Goal: Task Accomplishment & Management: Manage account settings

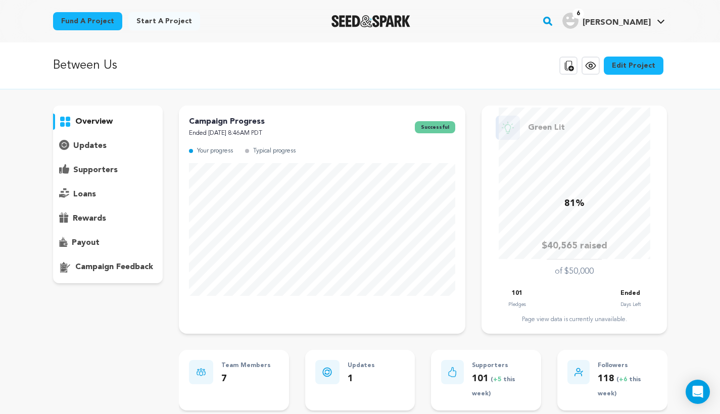
click at [636, 72] on link "Edit Project" at bounding box center [634, 66] width 60 height 18
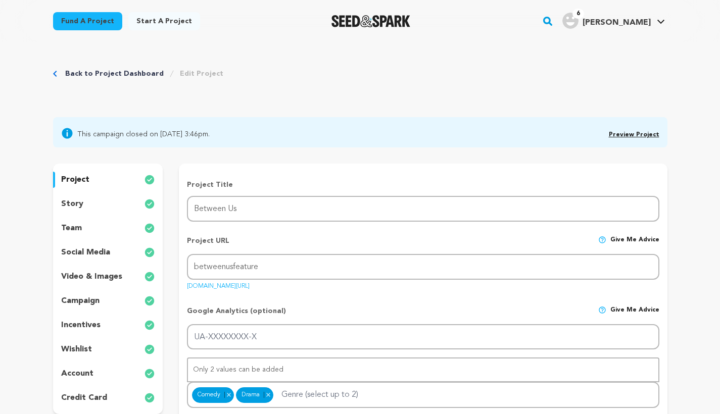
click at [78, 366] on div "project story team social media video & images campaign incentives wishlist acc…" at bounding box center [108, 289] width 110 height 251
click at [78, 366] on div "account" at bounding box center [108, 374] width 110 height 16
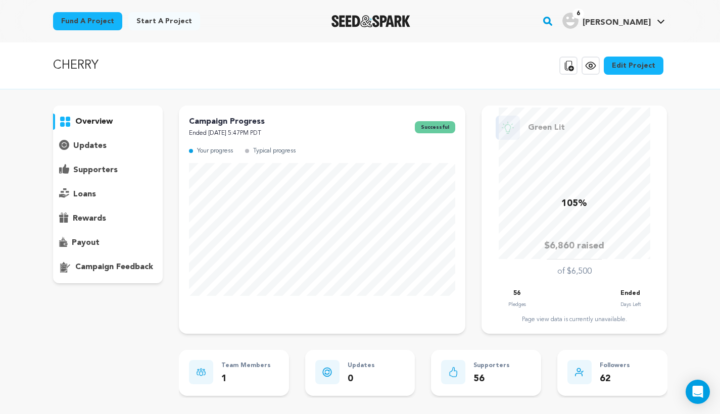
click at [646, 63] on link "Edit Project" at bounding box center [634, 66] width 60 height 18
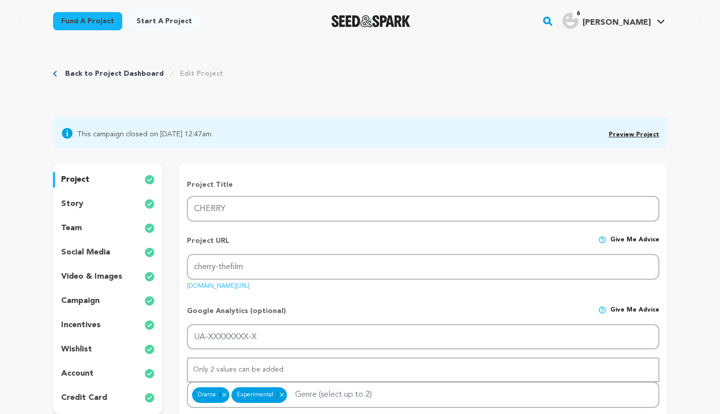
click at [77, 379] on p "account" at bounding box center [77, 374] width 32 height 12
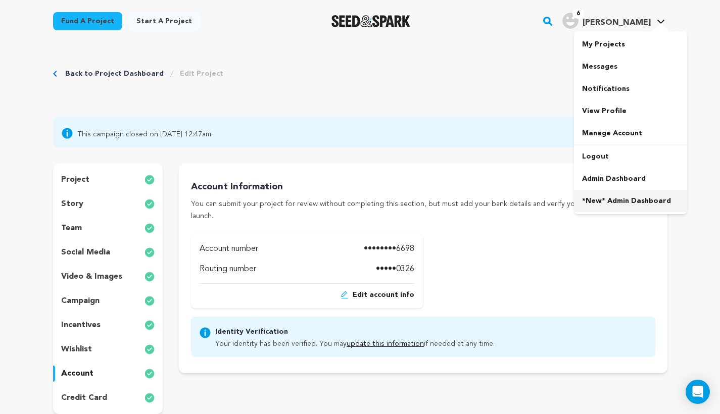
click at [607, 209] on link "*New* Admin Dashboard" at bounding box center [630, 201] width 113 height 22
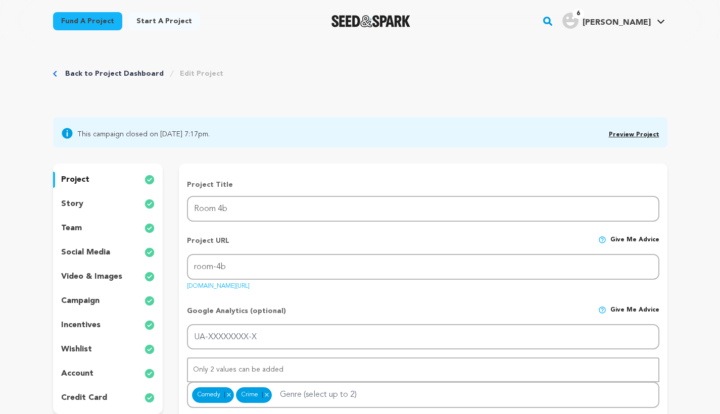
click at [83, 370] on p "account" at bounding box center [77, 374] width 32 height 12
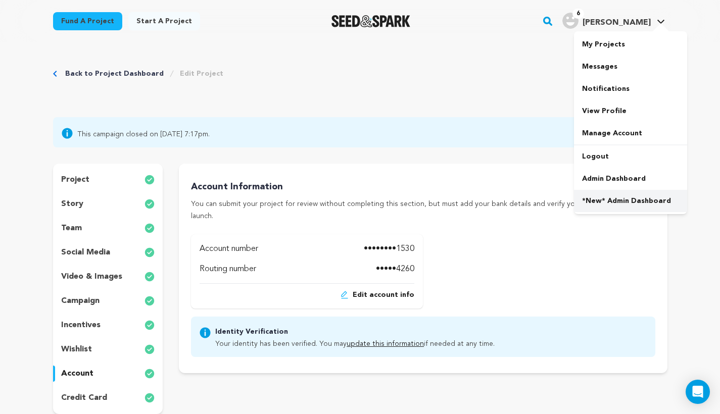
click at [602, 206] on link "*New* Admin Dashboard" at bounding box center [630, 201] width 113 height 22
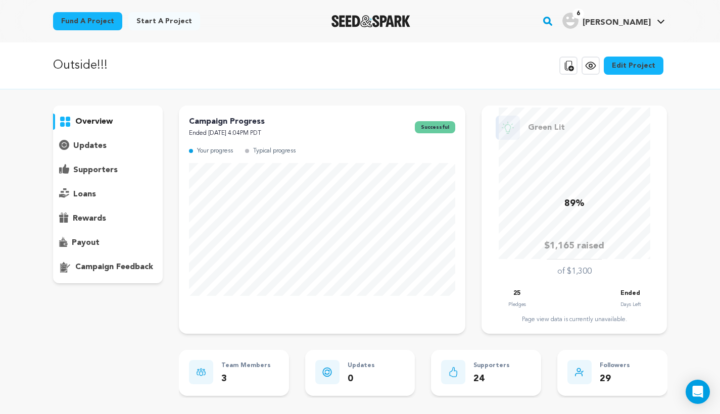
click at [643, 64] on link "Edit Project" at bounding box center [634, 66] width 60 height 18
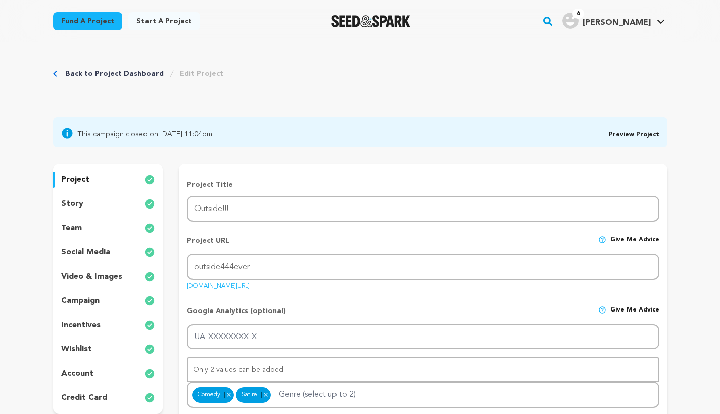
click at [78, 367] on div "account" at bounding box center [108, 374] width 110 height 16
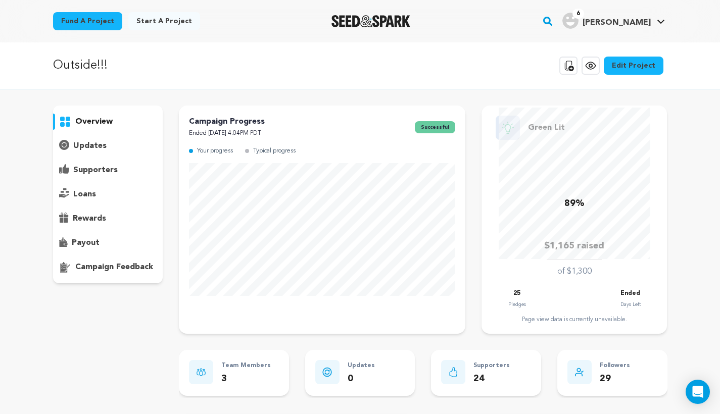
click at [643, 69] on link "Edit Project" at bounding box center [634, 66] width 60 height 18
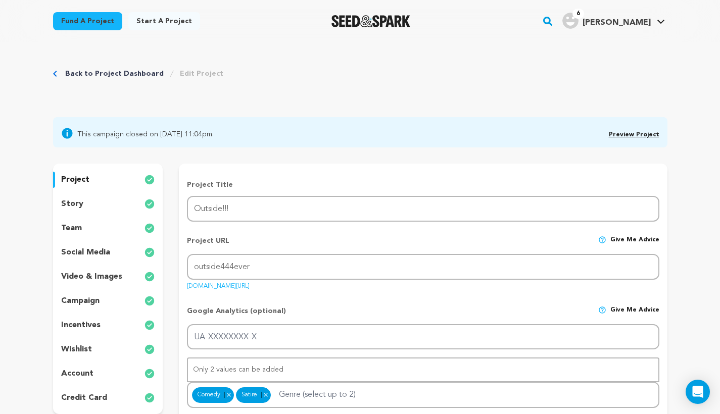
click at [85, 218] on div "project story team social media video & images campaign incentives wishlist acc…" at bounding box center [108, 289] width 110 height 251
click at [81, 229] on div "team" at bounding box center [108, 228] width 110 height 16
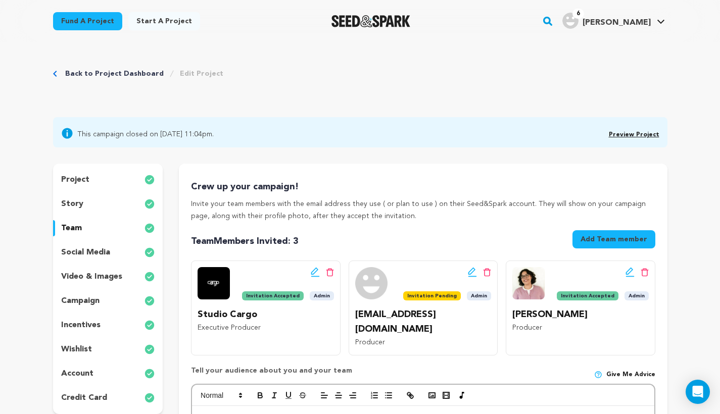
click at [630, 269] on icon at bounding box center [630, 272] width 9 height 10
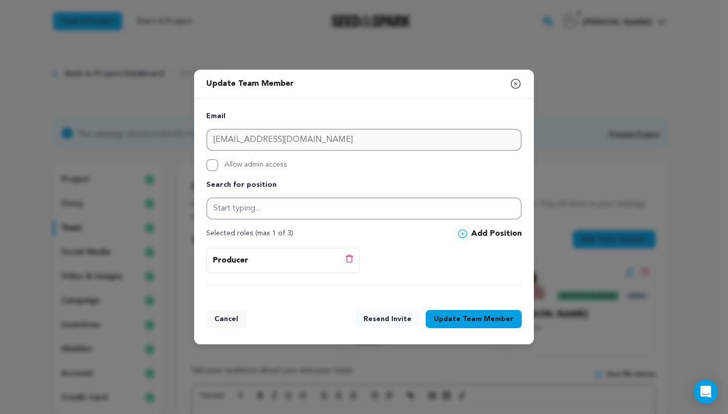
click at [516, 84] on icon "button" at bounding box center [515, 83] width 9 height 9
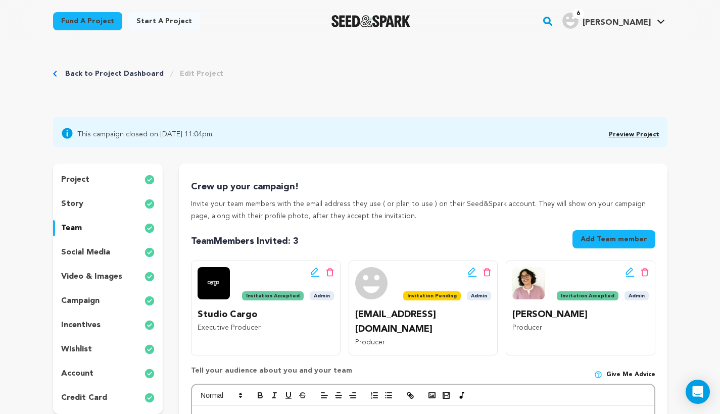
click at [316, 272] on icon at bounding box center [315, 272] width 9 height 10
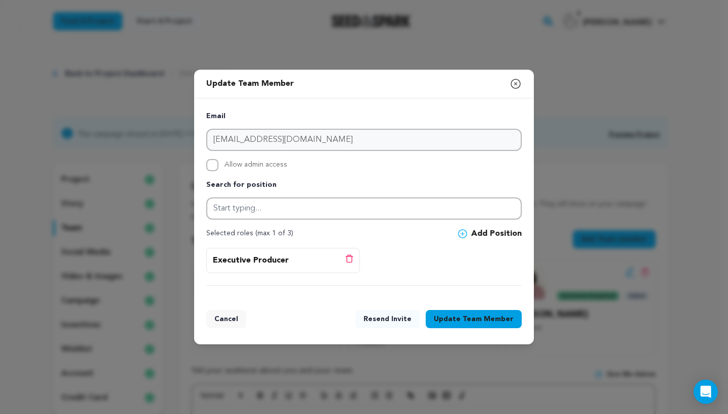
click at [516, 82] on icon "button" at bounding box center [515, 84] width 12 height 12
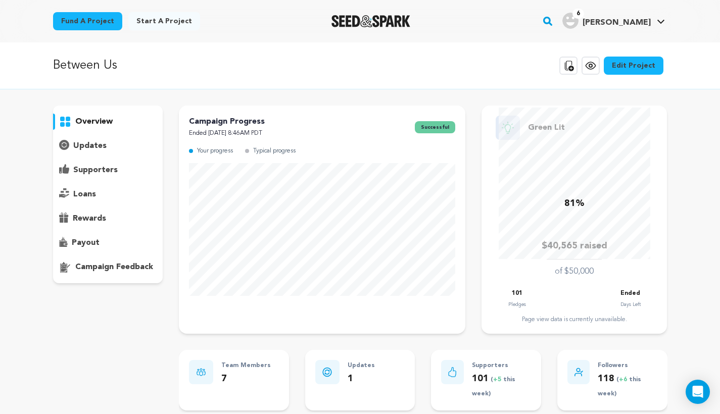
click at [112, 166] on p "supporters" at bounding box center [95, 170] width 44 height 12
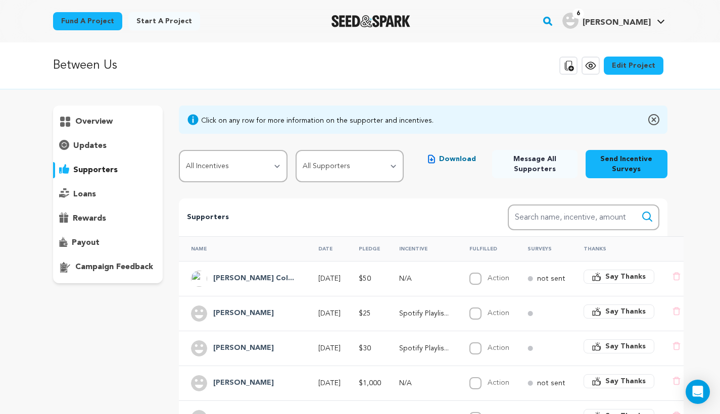
click at [637, 64] on link "Edit Project" at bounding box center [634, 66] width 60 height 18
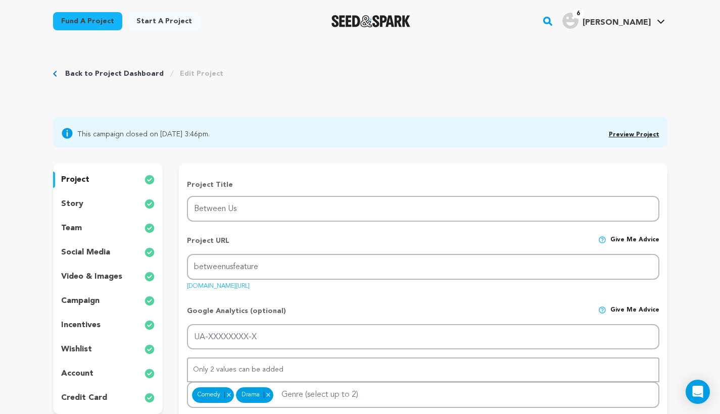
click at [101, 224] on div "team" at bounding box center [108, 228] width 110 height 16
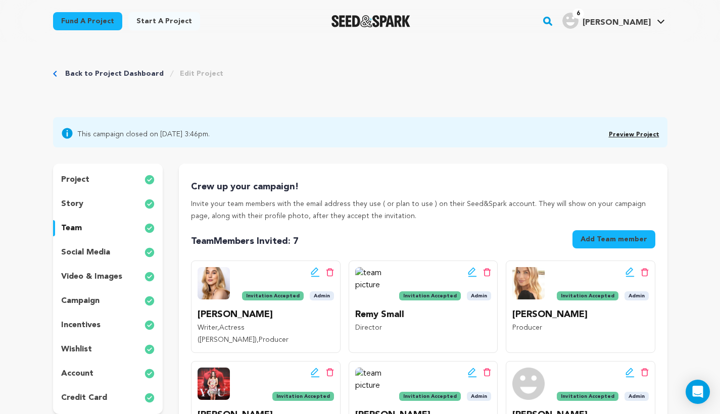
click at [314, 270] on icon at bounding box center [315, 272] width 9 height 10
